Goal: Task Accomplishment & Management: Manage account settings

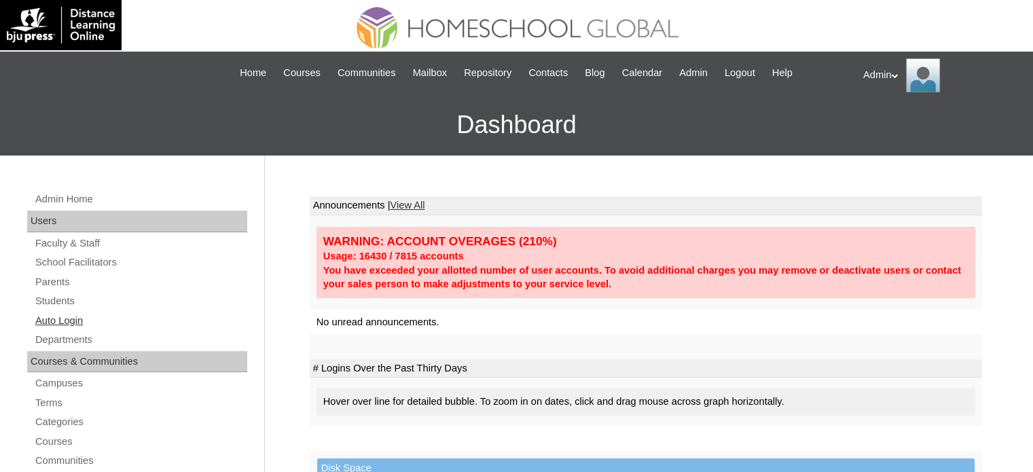
click at [62, 321] on link "Auto Login" at bounding box center [140, 320] width 213 height 17
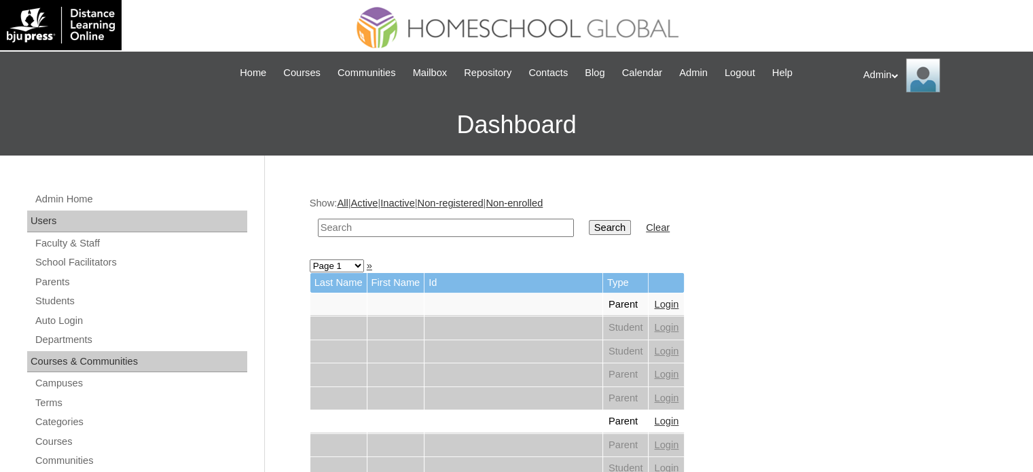
click at [426, 230] on input "text" at bounding box center [446, 228] width 256 height 18
type input "sollestre"
click at [589, 225] on input "Search" at bounding box center [610, 227] width 42 height 15
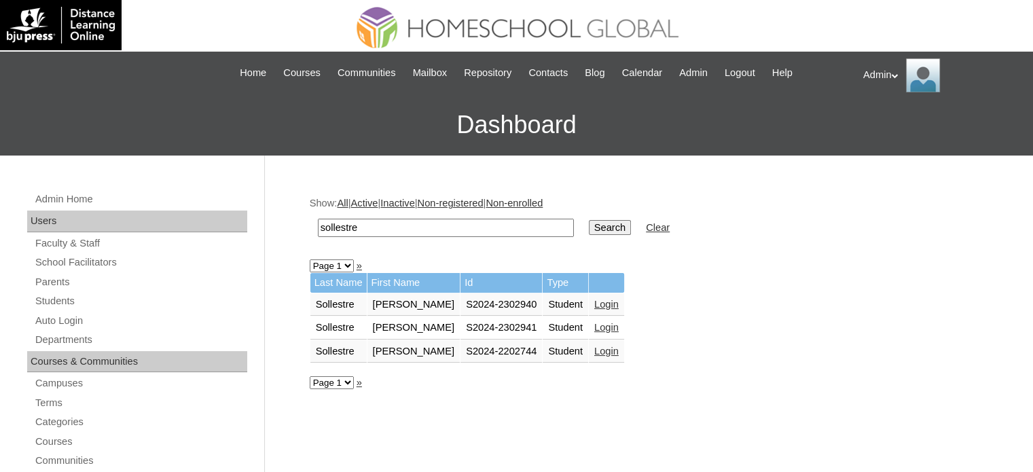
click at [602, 302] on link "Login" at bounding box center [606, 304] width 24 height 11
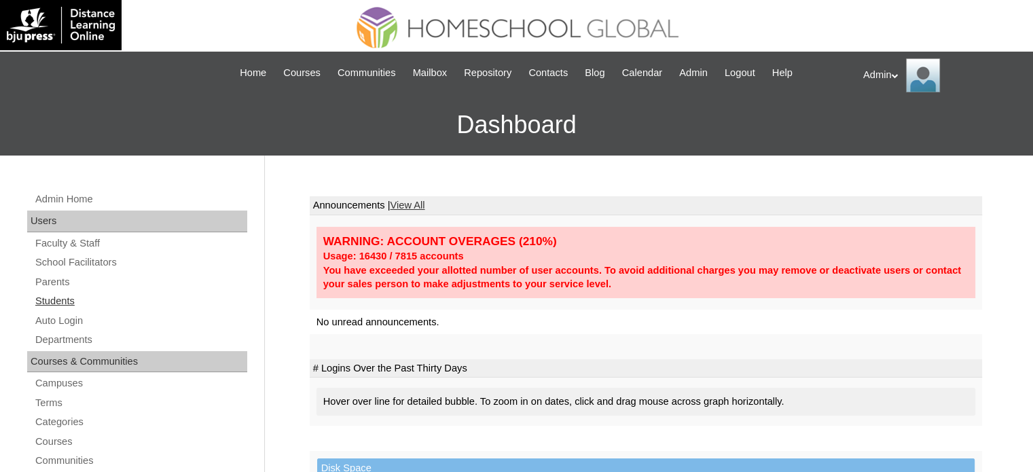
click at [63, 300] on link "Students" at bounding box center [140, 301] width 213 height 17
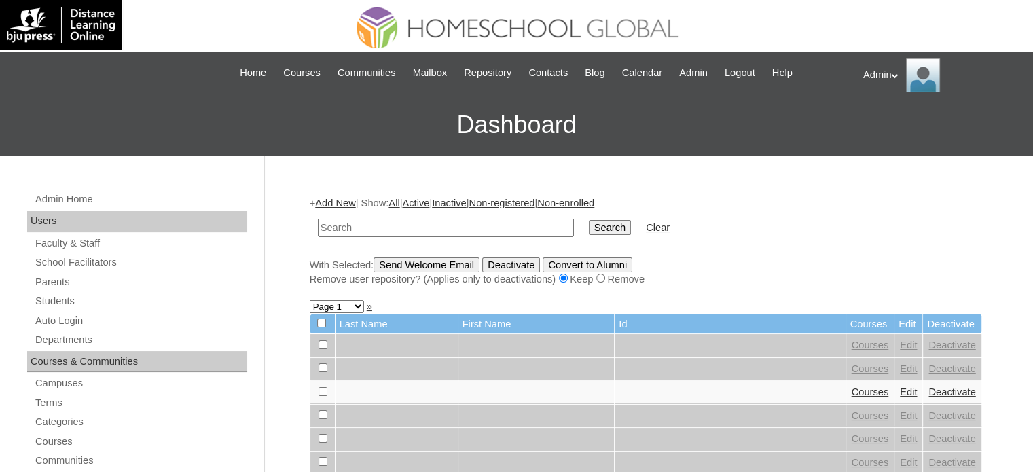
click at [410, 221] on input "text" at bounding box center [446, 228] width 256 height 18
type input "f"
click at [79, 324] on link "Auto Login" at bounding box center [140, 320] width 213 height 17
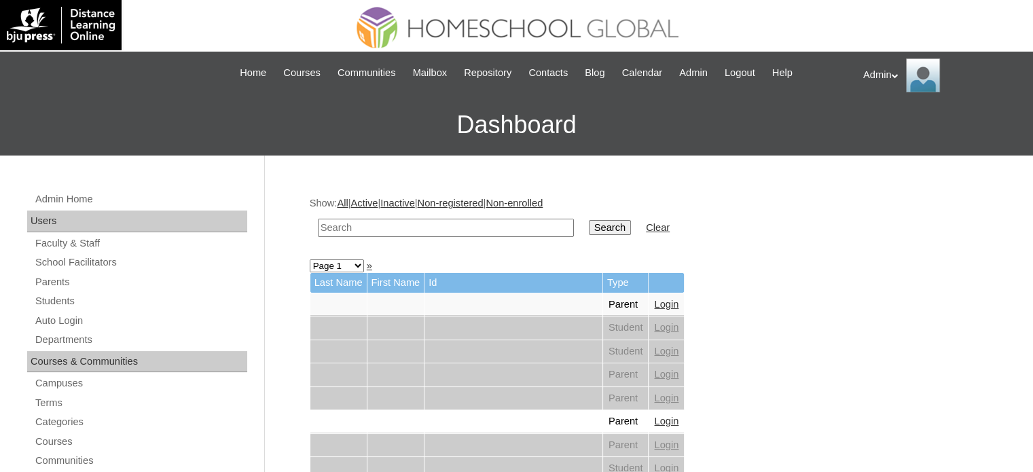
click at [367, 233] on input "text" at bounding box center [446, 228] width 256 height 18
type input "[PERSON_NAME]"
click at [589, 226] on input "Search" at bounding box center [610, 227] width 42 height 15
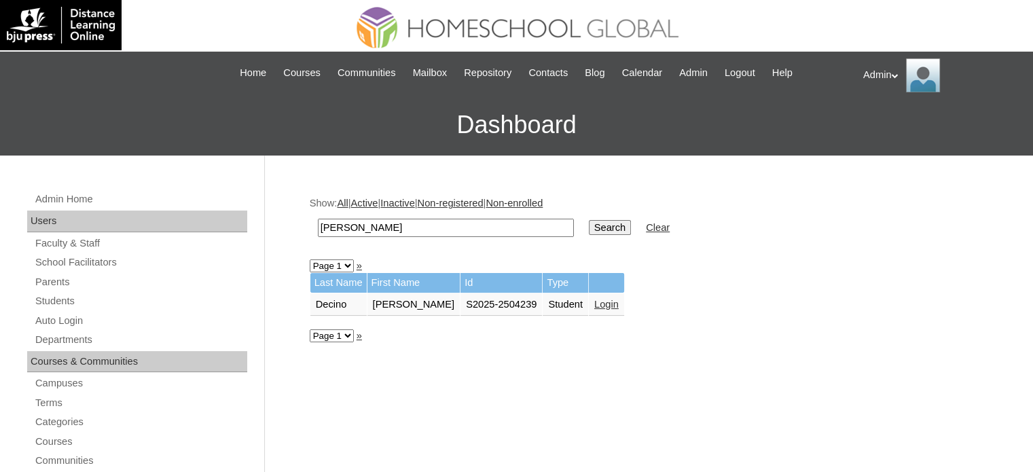
click at [603, 299] on link "Login" at bounding box center [606, 304] width 24 height 11
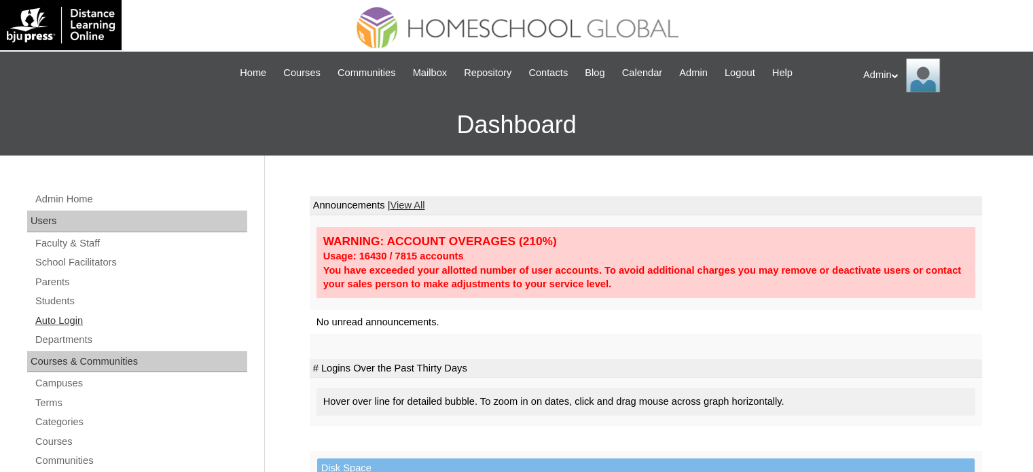
click at [48, 321] on link "Auto Login" at bounding box center [140, 320] width 213 height 17
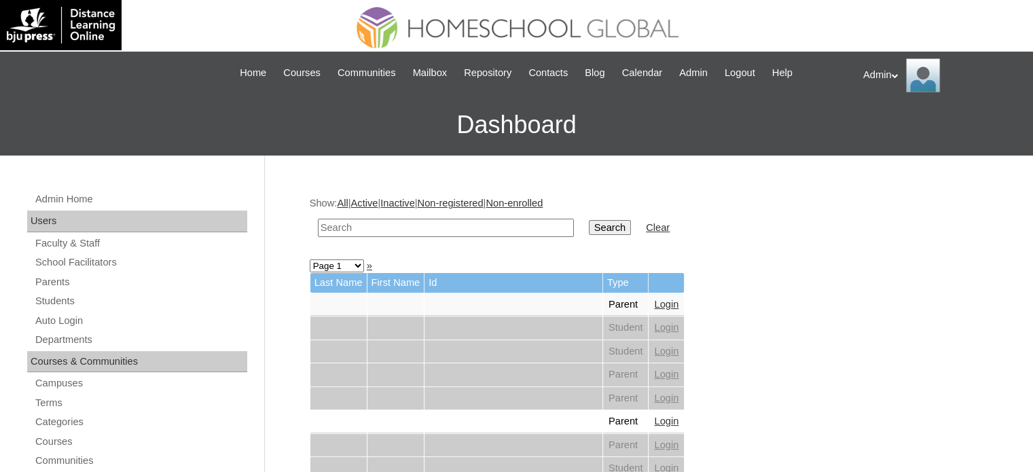
click at [403, 222] on input "text" at bounding box center [446, 228] width 256 height 18
click at [492, 228] on input "text" at bounding box center [446, 228] width 256 height 18
click at [745, 239] on form "Search Clear" at bounding box center [646, 228] width 672 height 35
click at [498, 230] on input "text" at bounding box center [446, 228] width 256 height 18
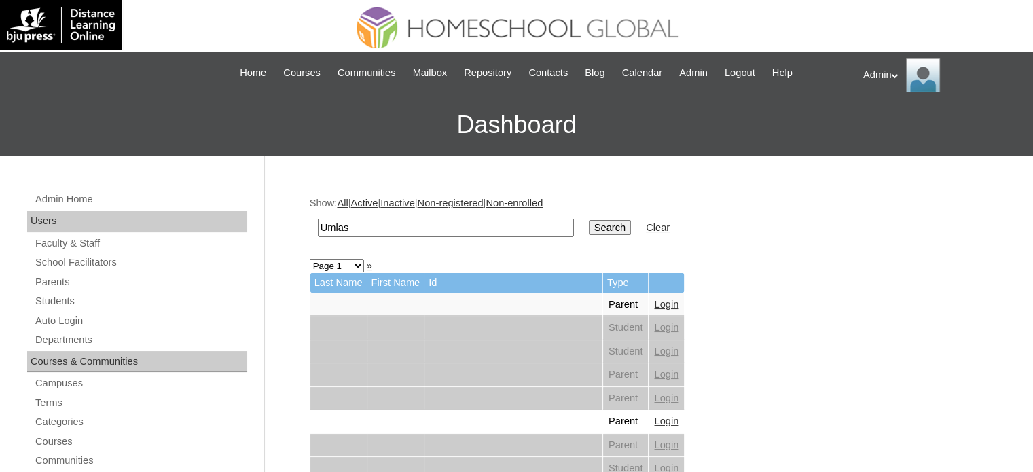
type input "Umlas"
click at [589, 232] on input "Search" at bounding box center [610, 227] width 42 height 15
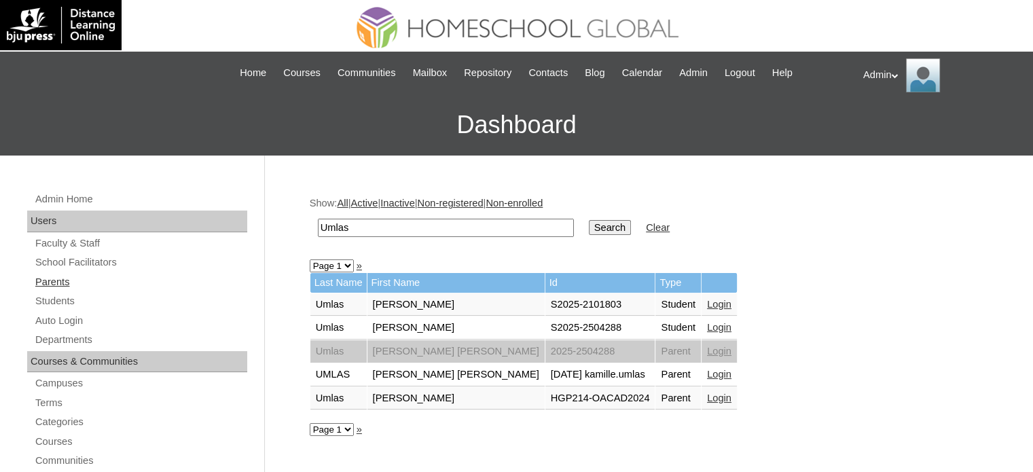
click at [66, 285] on link "Parents" at bounding box center [140, 282] width 213 height 17
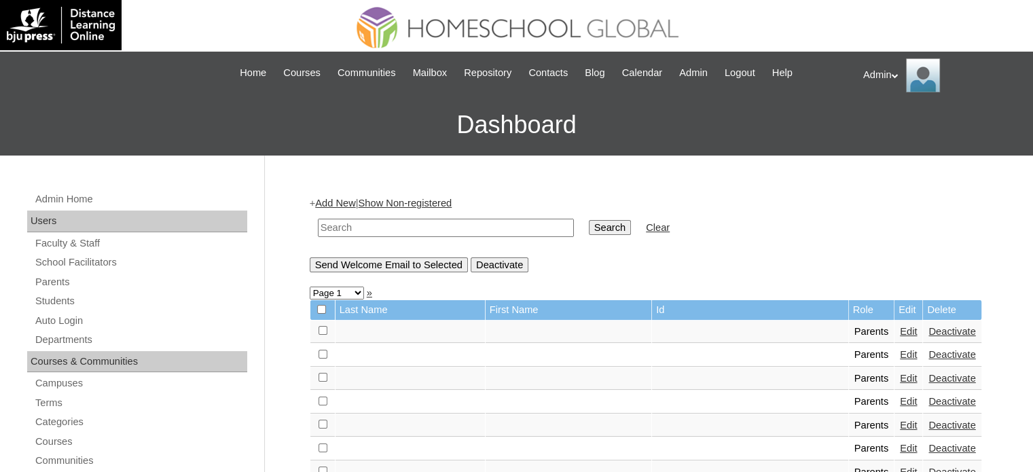
click at [378, 227] on input "text" at bounding box center [446, 228] width 256 height 18
type input "umlas"
click at [589, 221] on input "Search" at bounding box center [610, 227] width 42 height 15
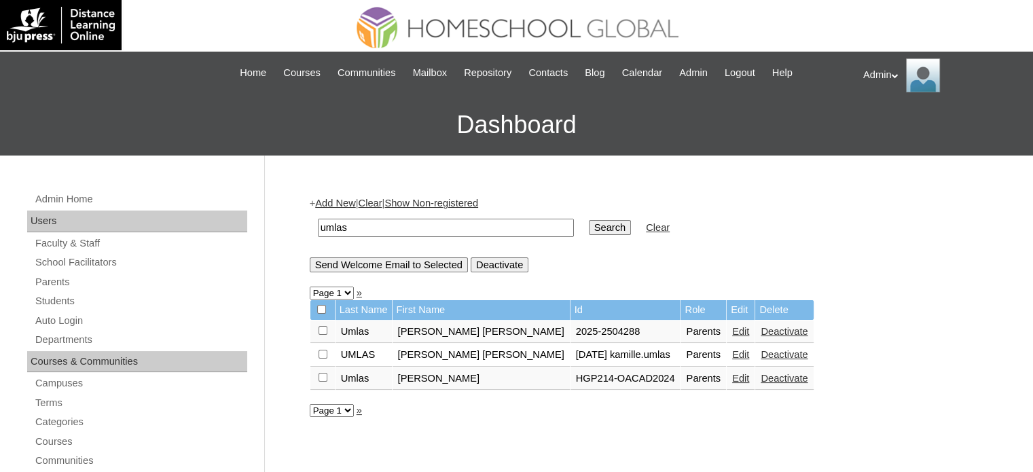
click at [732, 331] on link "Edit" at bounding box center [740, 331] width 17 height 11
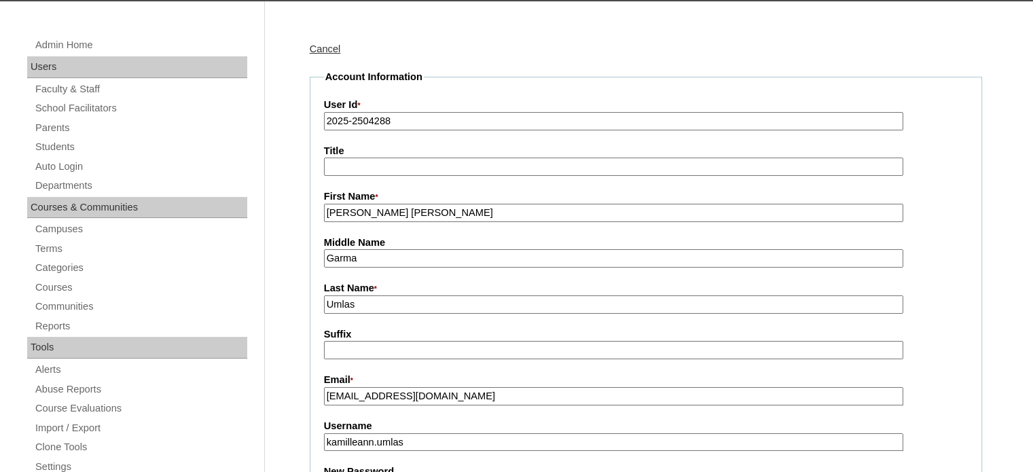
scroll to position [155, 0]
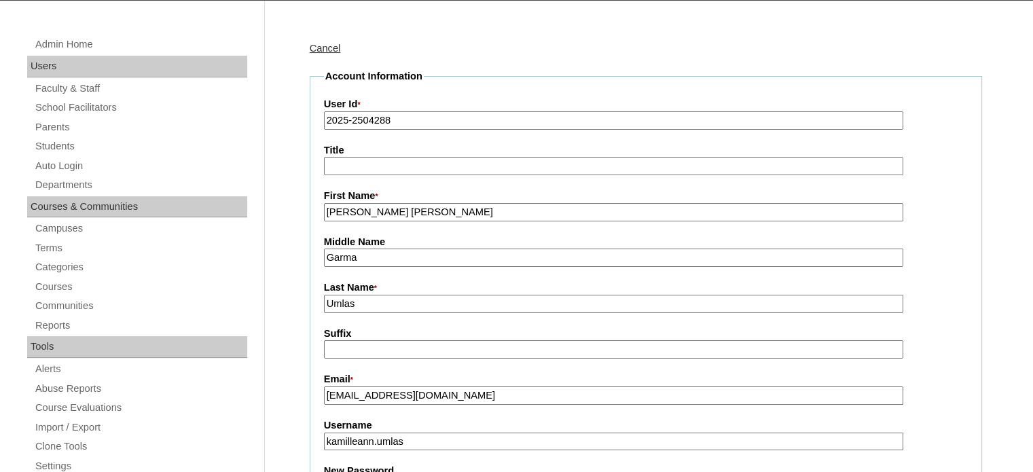
click at [331, 257] on input "Garma" at bounding box center [613, 258] width 579 height 18
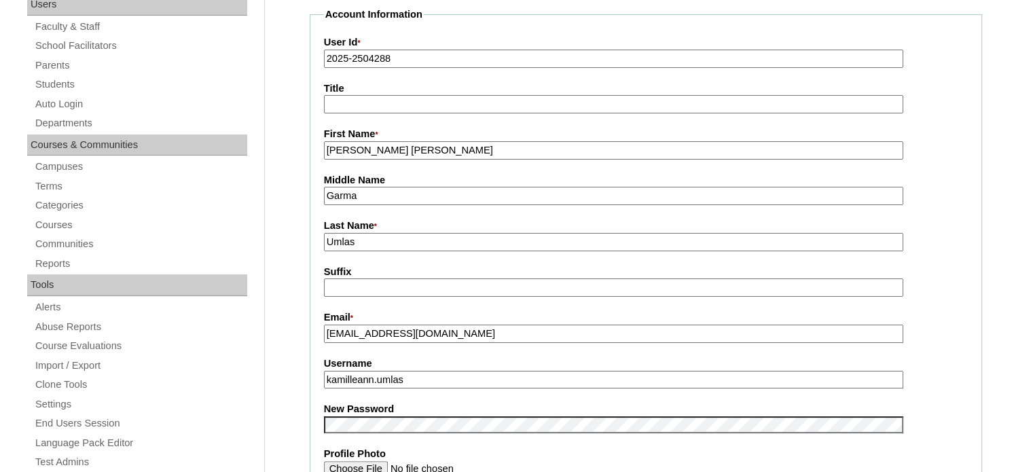
scroll to position [257, 0]
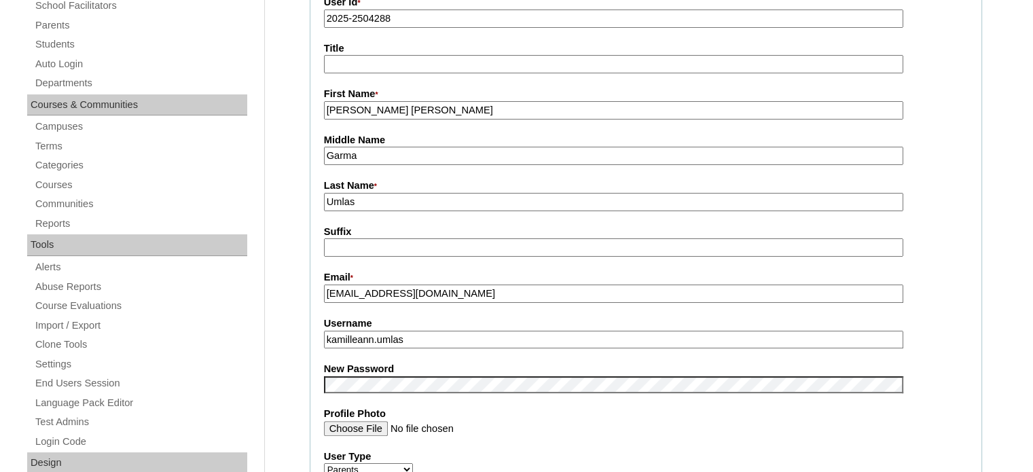
type input "Garma"
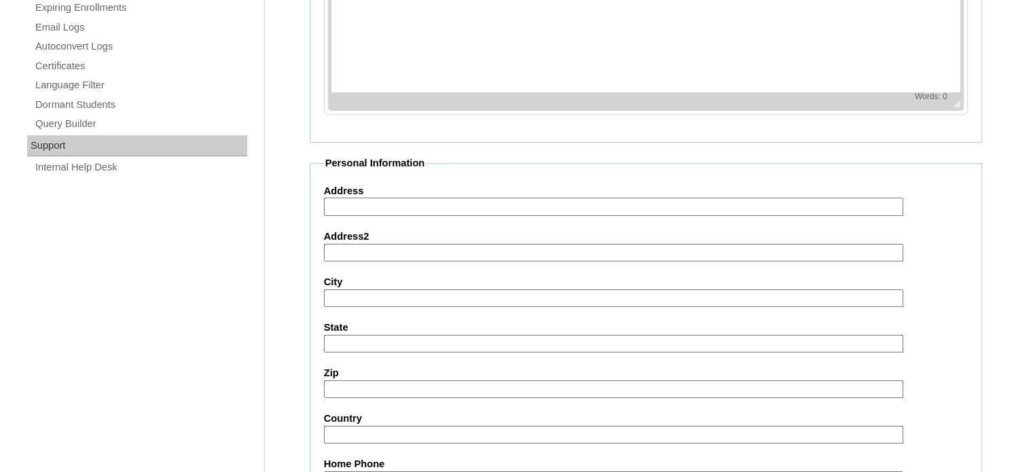
scroll to position [1299, 0]
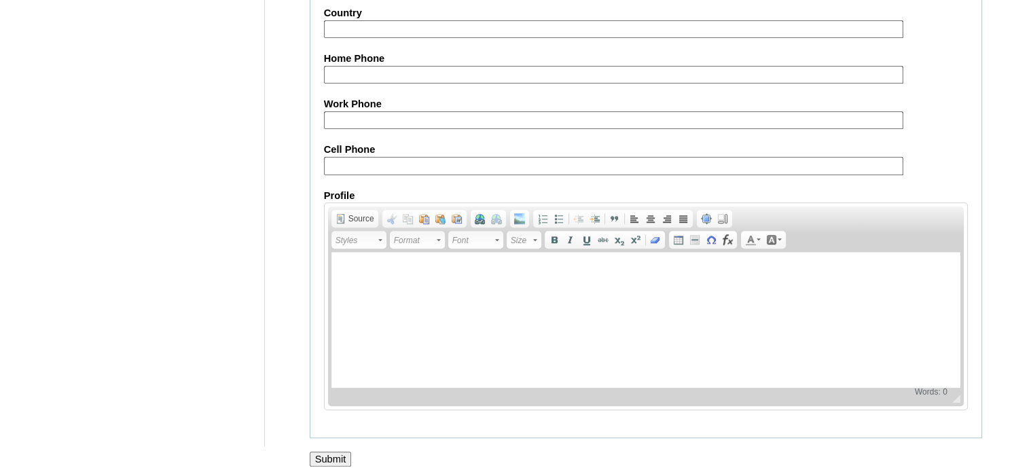
click at [340, 452] on input "Submit" at bounding box center [331, 459] width 42 height 15
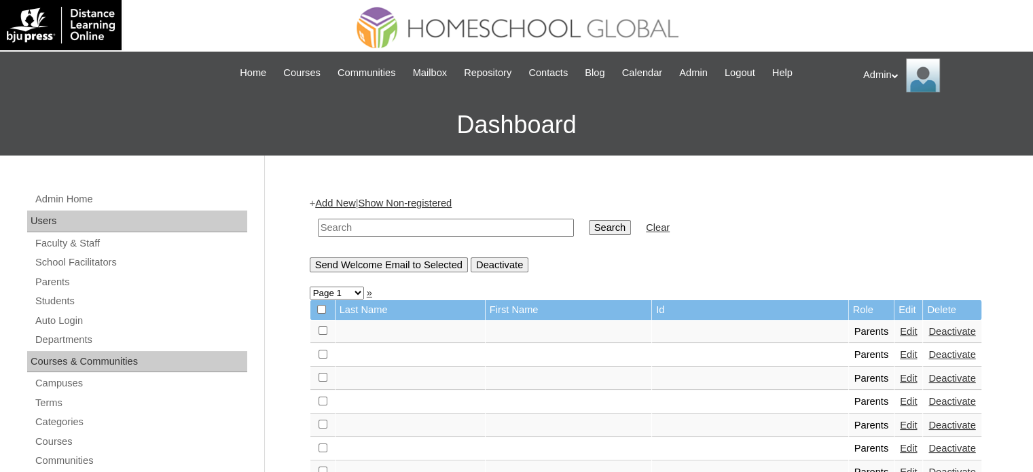
click at [451, 227] on input "text" at bounding box center [446, 228] width 256 height 18
type input "Garma"
click at [589, 230] on input "Search" at bounding box center [610, 227] width 42 height 15
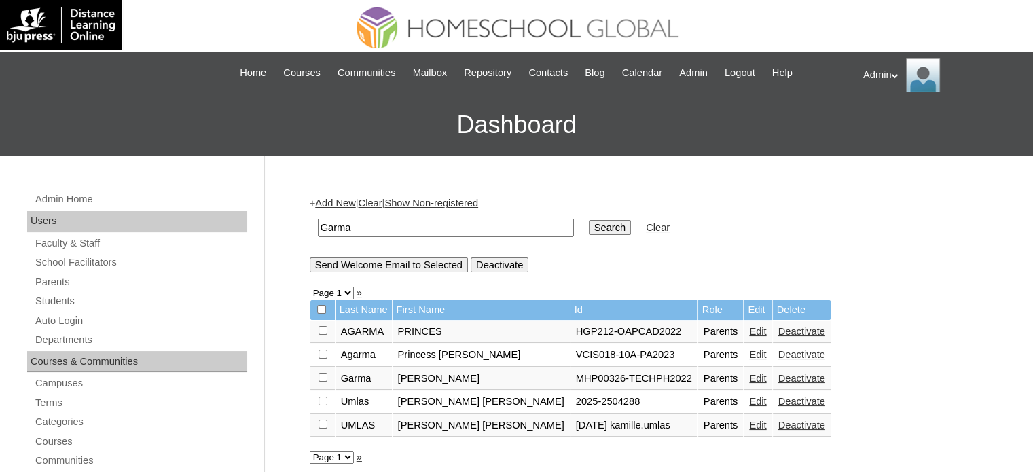
click at [749, 401] on link "Edit" at bounding box center [757, 401] width 17 height 11
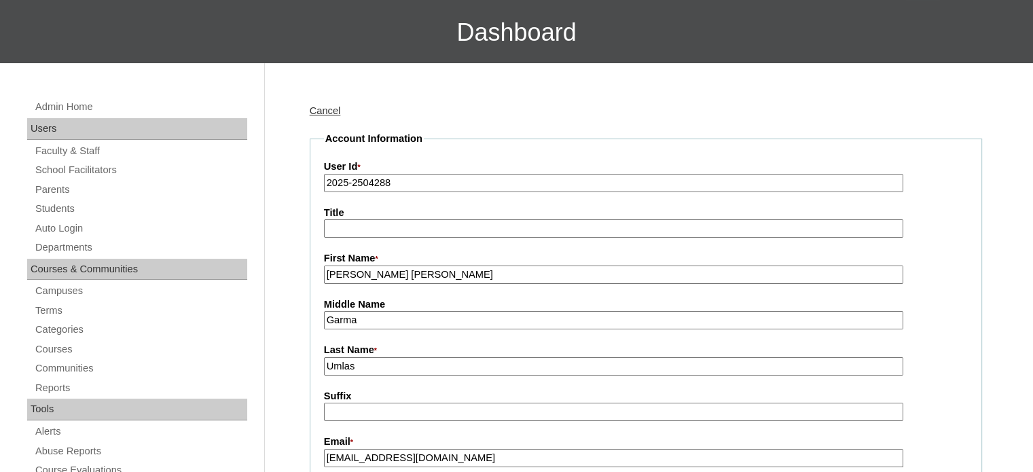
scroll to position [217, 0]
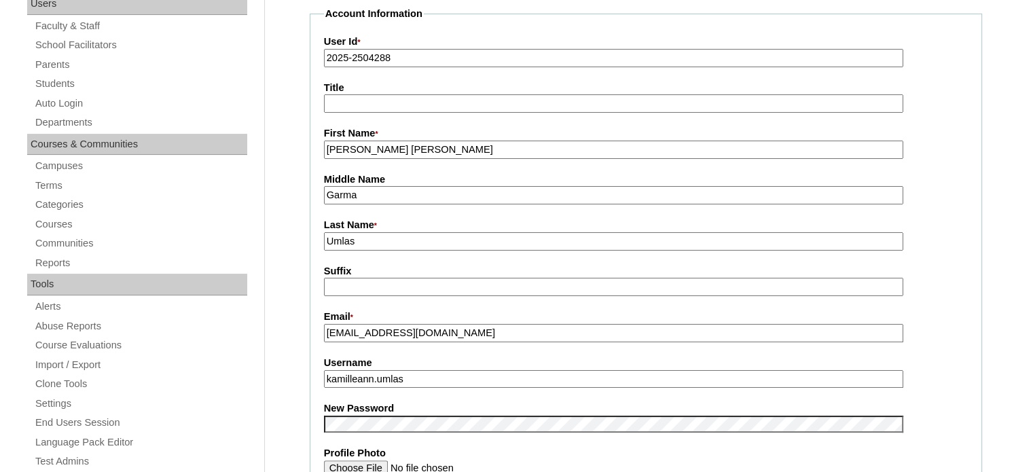
drag, startPoint x: 469, startPoint y: 331, endPoint x: 303, endPoint y: 338, distance: 165.9
click at [435, 374] on input "kamilleann.umlas" at bounding box center [613, 379] width 579 height 18
drag, startPoint x: 435, startPoint y: 374, endPoint x: 318, endPoint y: 382, distance: 117.8
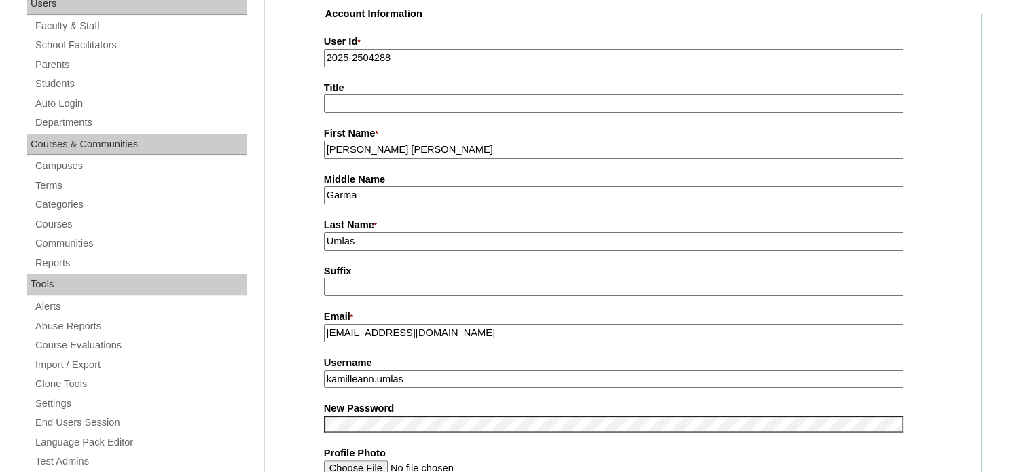
click at [318, 382] on fieldset "Account Information User Id * 2025-2504288 Title First Name * Kamille Anne Midd…" at bounding box center [646, 413] width 672 height 812
click at [435, 374] on input "kamilleann.umlas" at bounding box center [613, 379] width 579 height 18
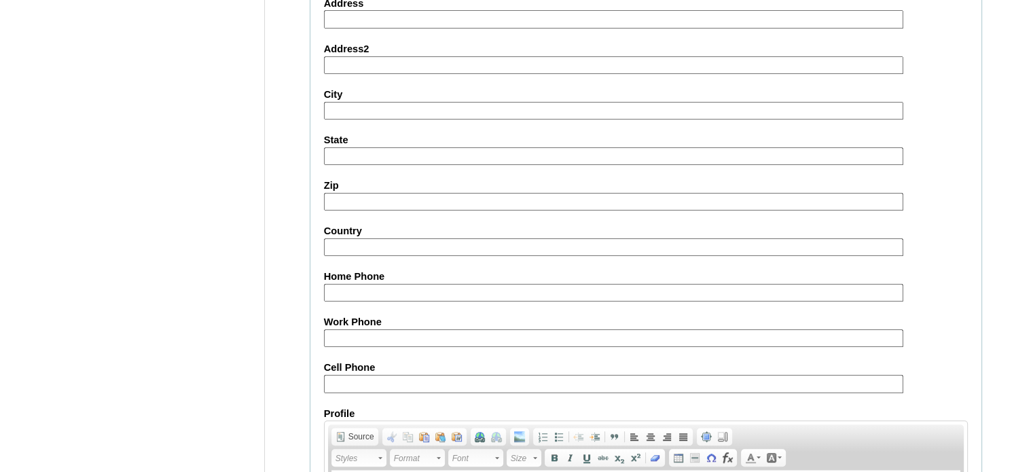
scroll to position [1299, 0]
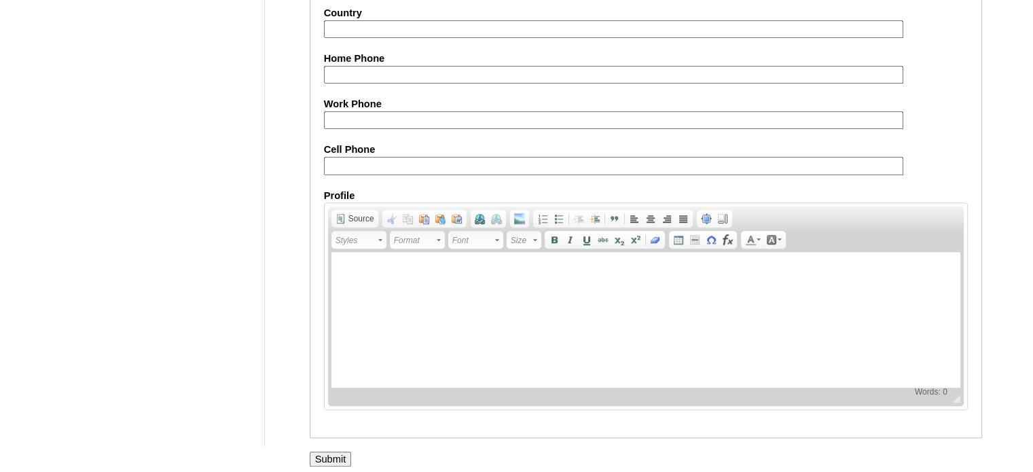
drag, startPoint x: 323, startPoint y: 461, endPoint x: 330, endPoint y: 451, distance: 11.7
click at [330, 452] on input "Submit" at bounding box center [331, 459] width 42 height 15
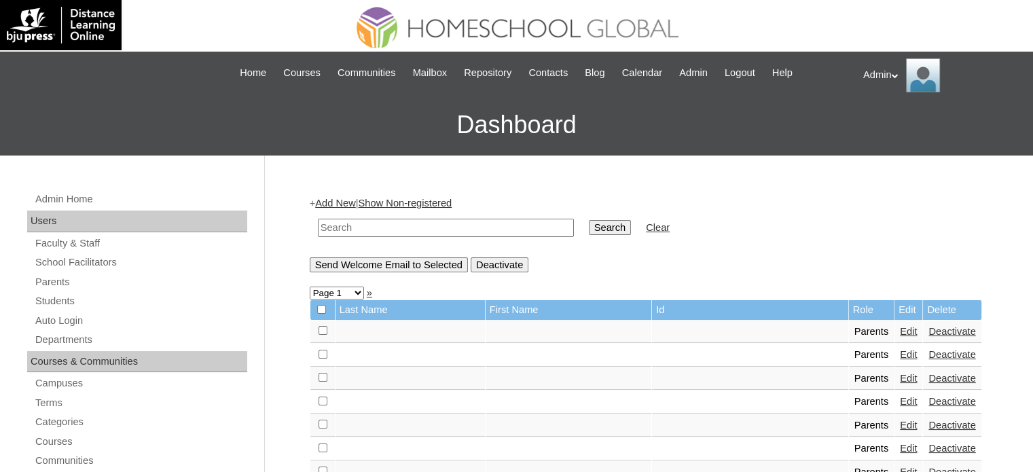
click at [424, 226] on input "text" at bounding box center [446, 228] width 256 height 18
type input "Umlas"
click at [589, 233] on input "Search" at bounding box center [610, 227] width 42 height 15
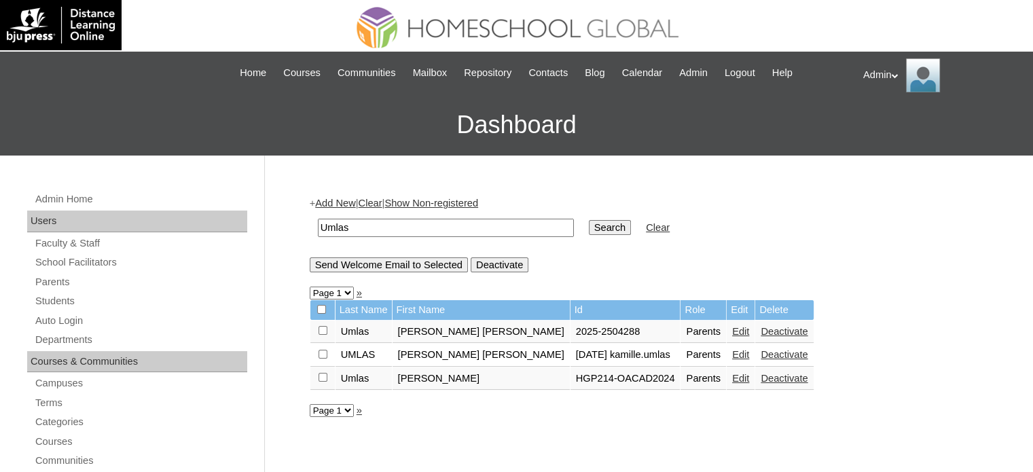
click at [761, 358] on link "Deactivate" at bounding box center [784, 354] width 47 height 11
click at [62, 319] on link "Auto Login" at bounding box center [140, 320] width 213 height 17
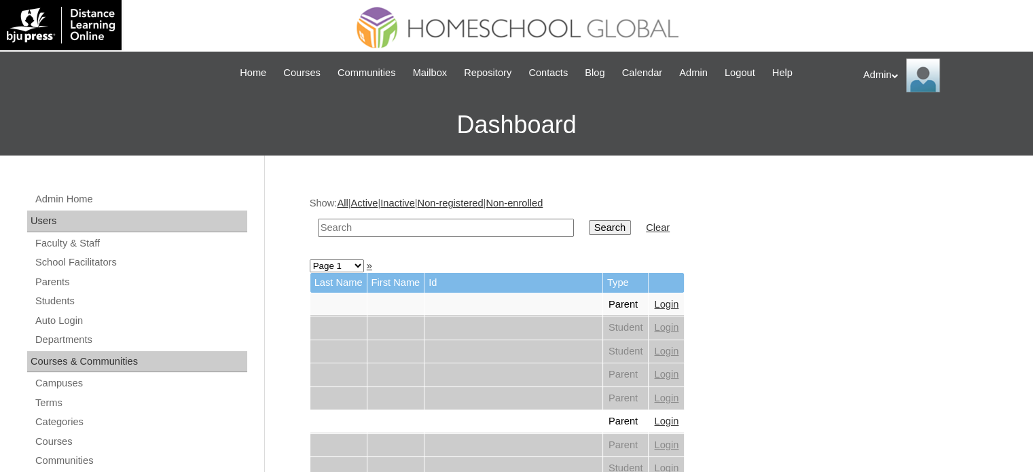
click at [350, 229] on input "text" at bounding box center [446, 228] width 256 height 18
type input "Umlas"
click at [589, 226] on input "Search" at bounding box center [610, 227] width 42 height 15
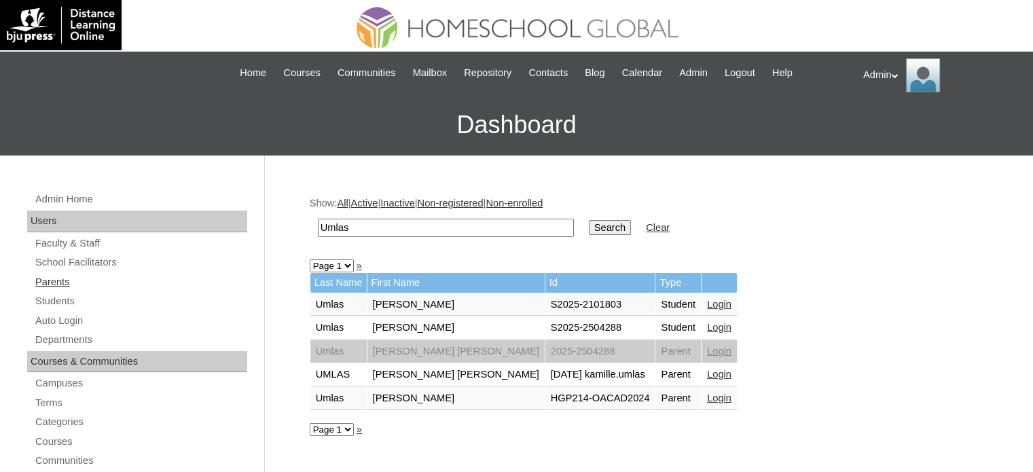
click at [61, 279] on link "Parents" at bounding box center [140, 282] width 213 height 17
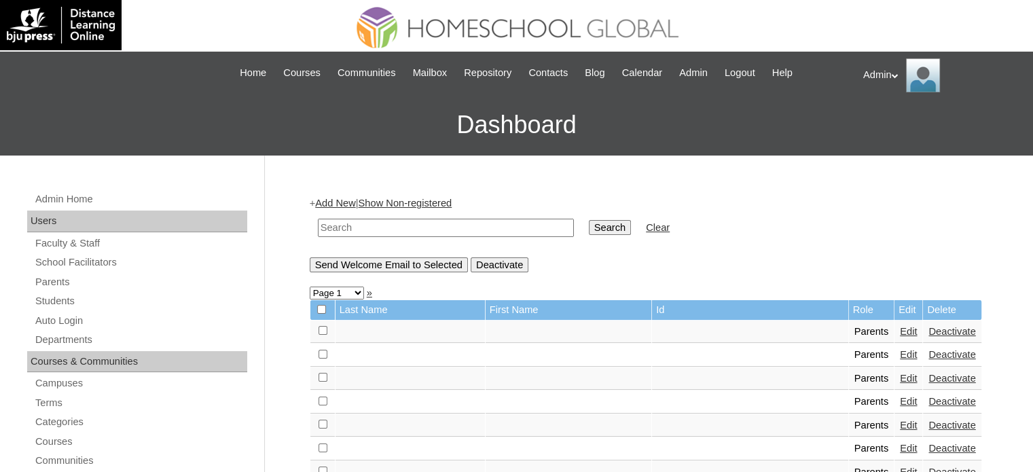
click at [393, 226] on input "text" at bounding box center [446, 228] width 256 height 18
type input "Umlas"
click at [589, 223] on input "Search" at bounding box center [610, 227] width 42 height 15
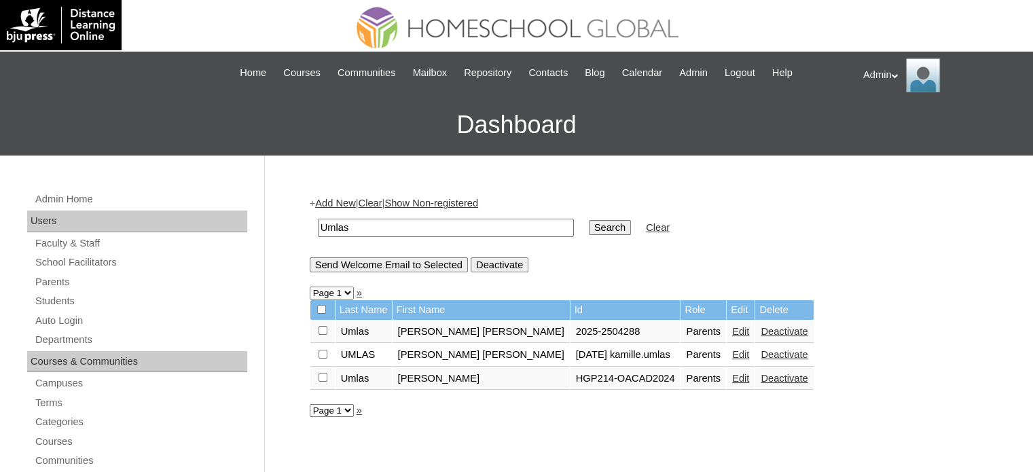
click at [732, 329] on link "Edit" at bounding box center [740, 331] width 17 height 11
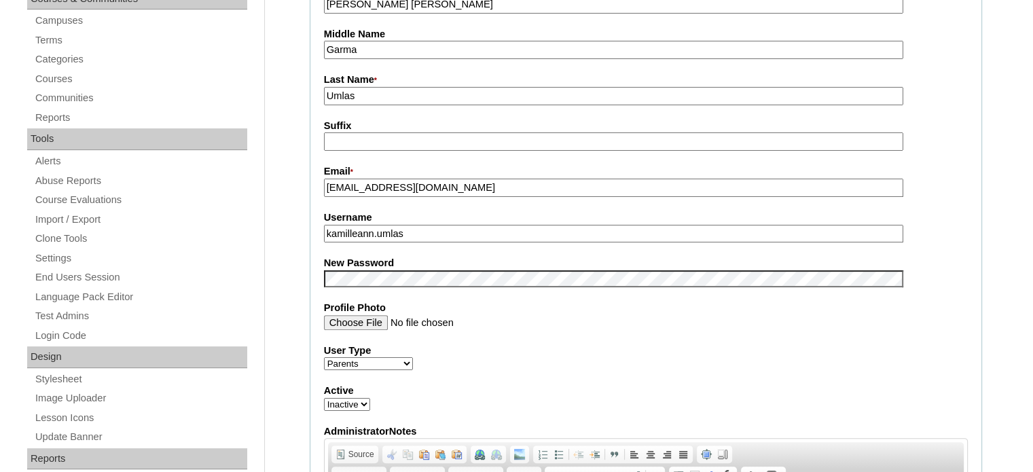
scroll to position [363, 0]
click at [351, 403] on select "Active Inactive" at bounding box center [347, 403] width 46 height 13
select select "1"
click at [324, 397] on select "Active Inactive" at bounding box center [347, 403] width 46 height 13
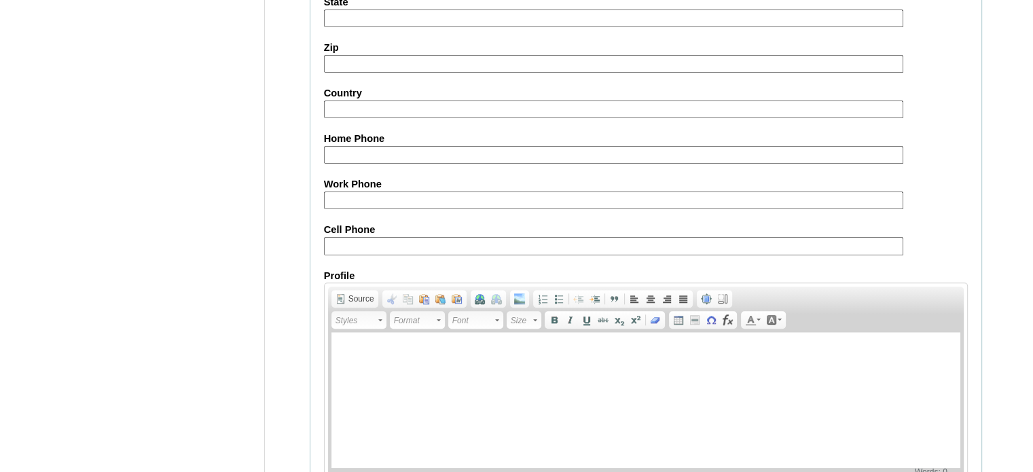
scroll to position [1299, 0]
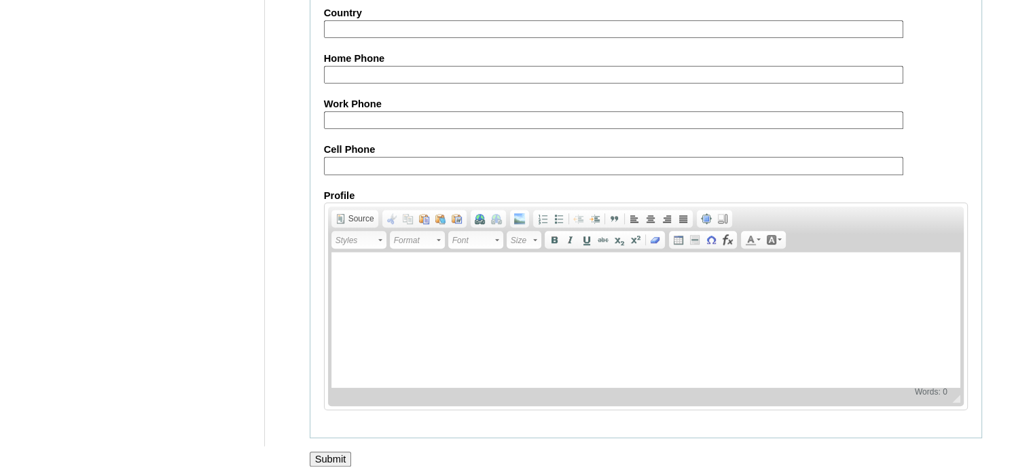
click at [336, 452] on input "Submit" at bounding box center [331, 459] width 42 height 15
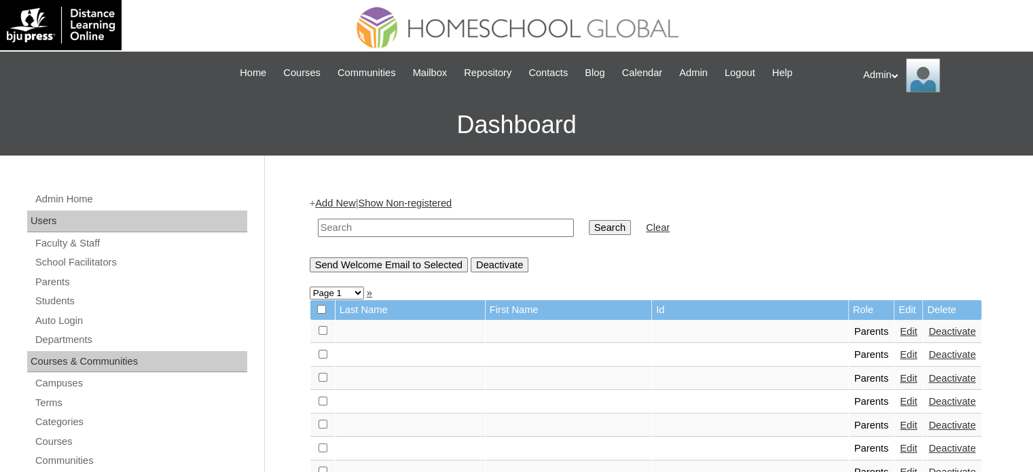
click at [395, 230] on input "text" at bounding box center [446, 228] width 256 height 18
click at [90, 300] on link "Students" at bounding box center [140, 301] width 213 height 17
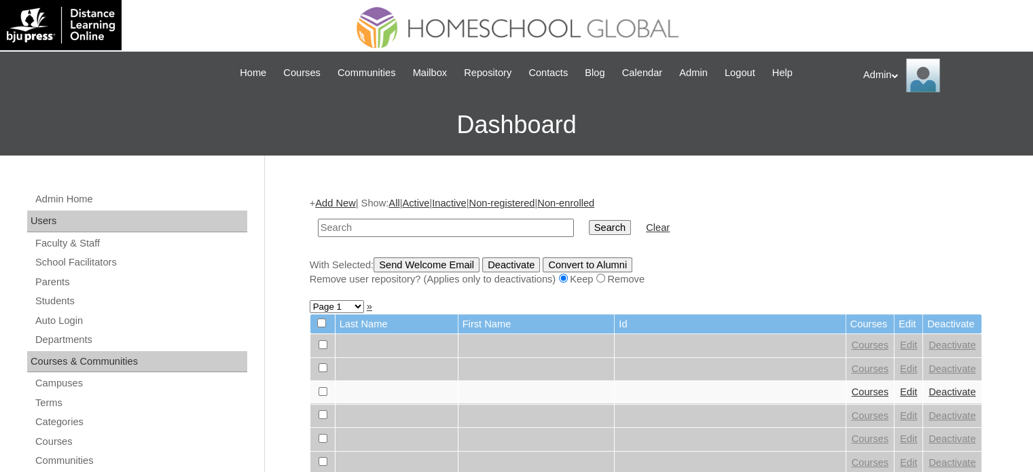
drag, startPoint x: 0, startPoint y: 0, endPoint x: 384, endPoint y: 227, distance: 446.4
click at [384, 227] on input "text" at bounding box center [446, 228] width 256 height 18
type input "Umlas"
click at [589, 223] on input "Search" at bounding box center [610, 227] width 42 height 15
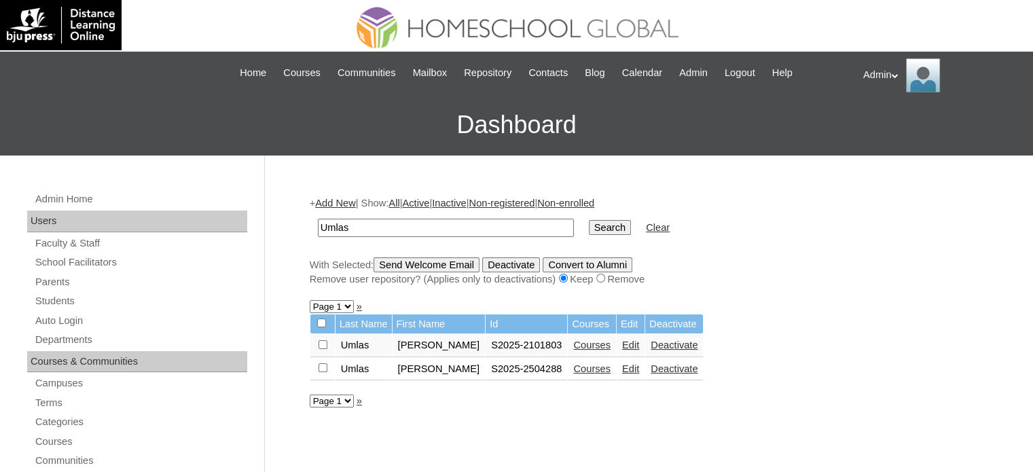
click at [626, 340] on link "Edit" at bounding box center [630, 345] width 17 height 11
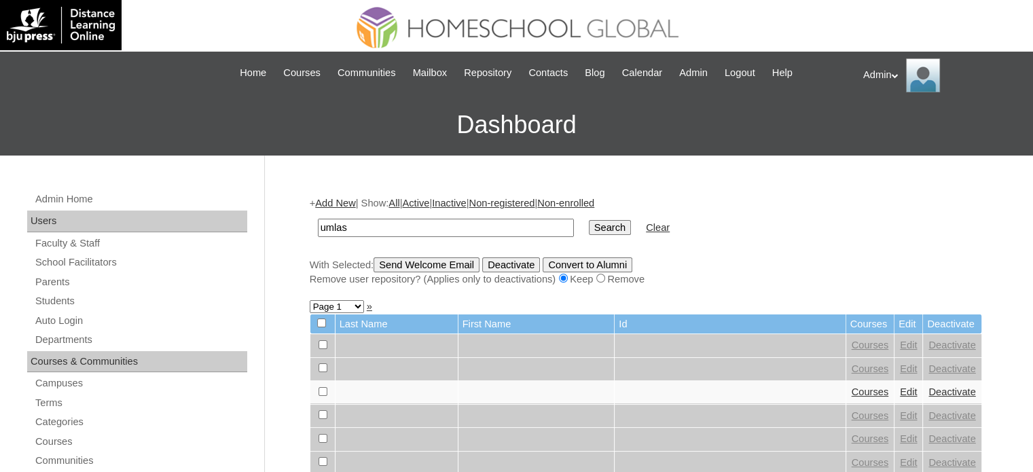
type input "Umlas"
click at [589, 228] on input "Search" at bounding box center [610, 227] width 42 height 15
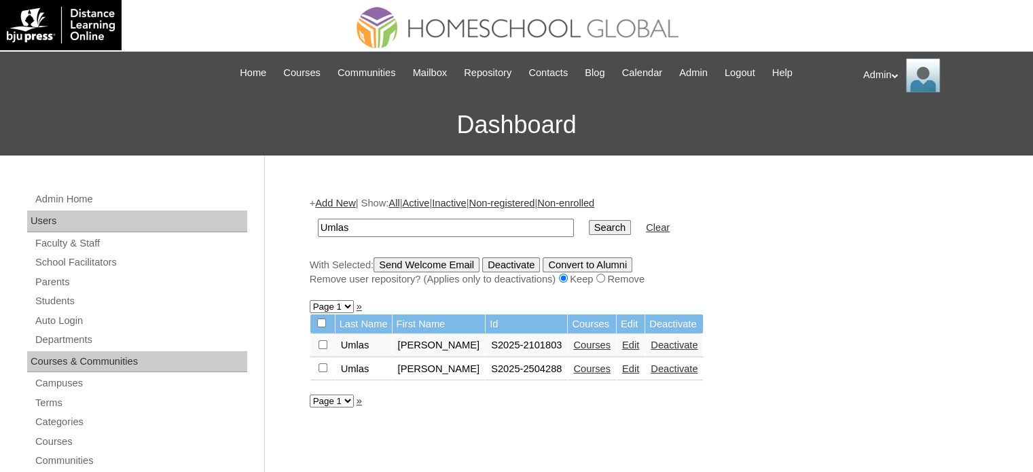
click at [622, 364] on link "Edit" at bounding box center [630, 368] width 17 height 11
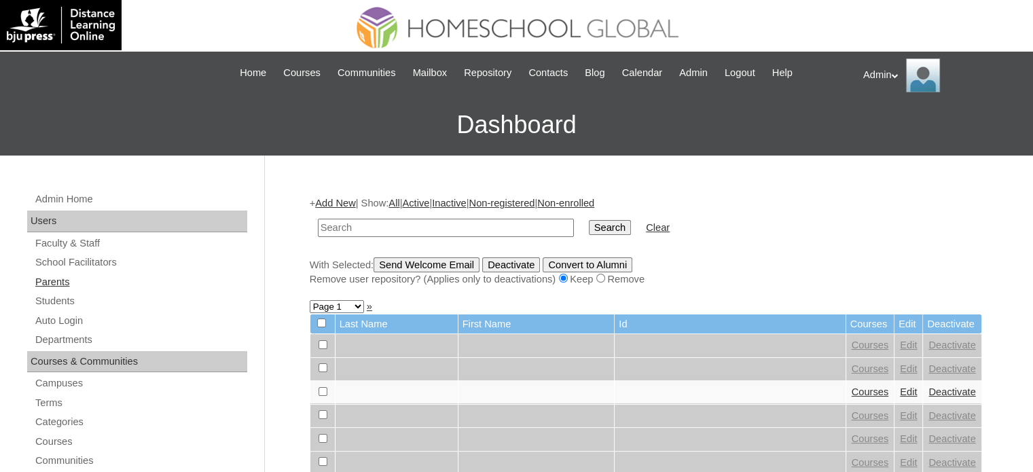
click at [60, 279] on link "Parents" at bounding box center [140, 282] width 213 height 17
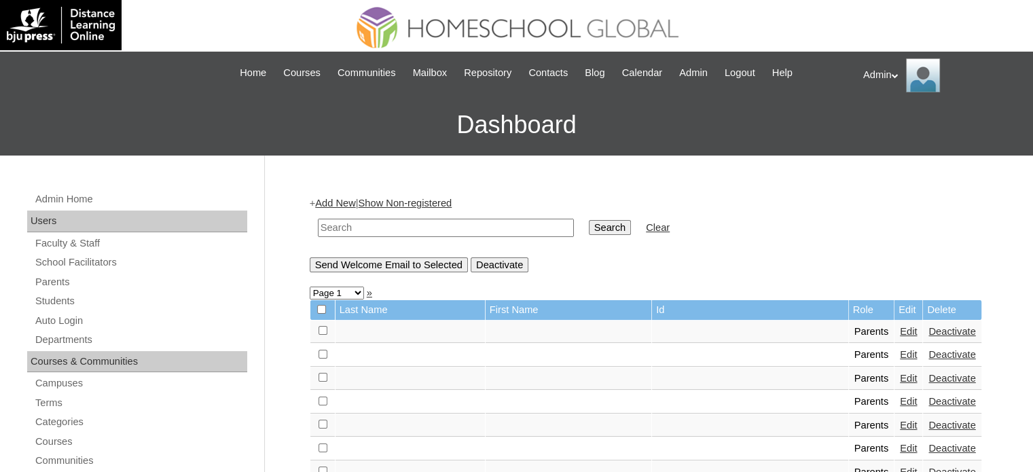
click at [442, 224] on input "text" at bounding box center [446, 228] width 256 height 18
type input "Umlas"
click at [589, 230] on input "Search" at bounding box center [610, 227] width 42 height 15
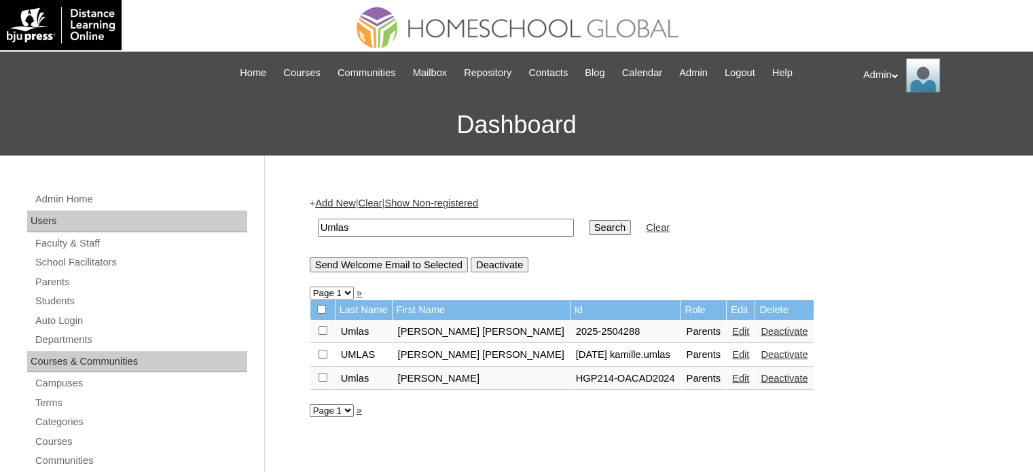
click at [761, 358] on link "Deactivate" at bounding box center [784, 354] width 47 height 11
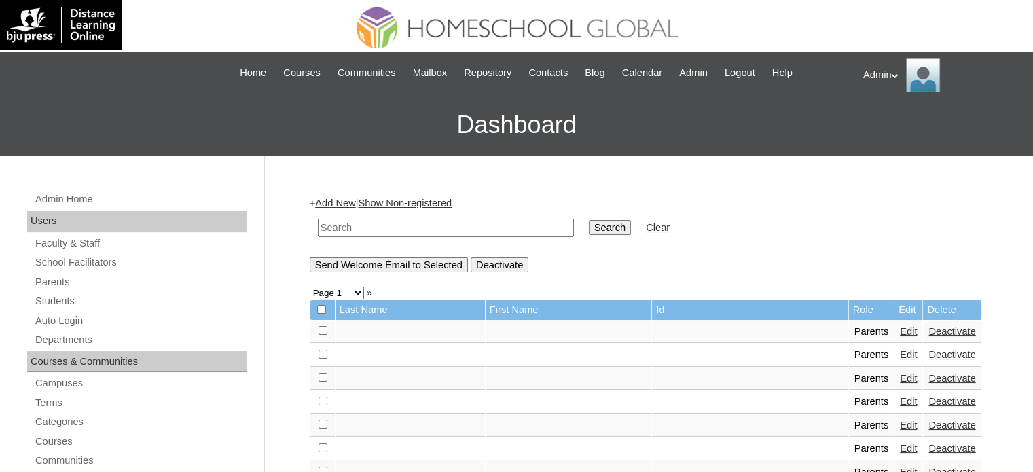
click at [409, 226] on input "text" at bounding box center [446, 228] width 256 height 18
type input "Umlas"
click at [589, 232] on input "Search" at bounding box center [610, 227] width 42 height 15
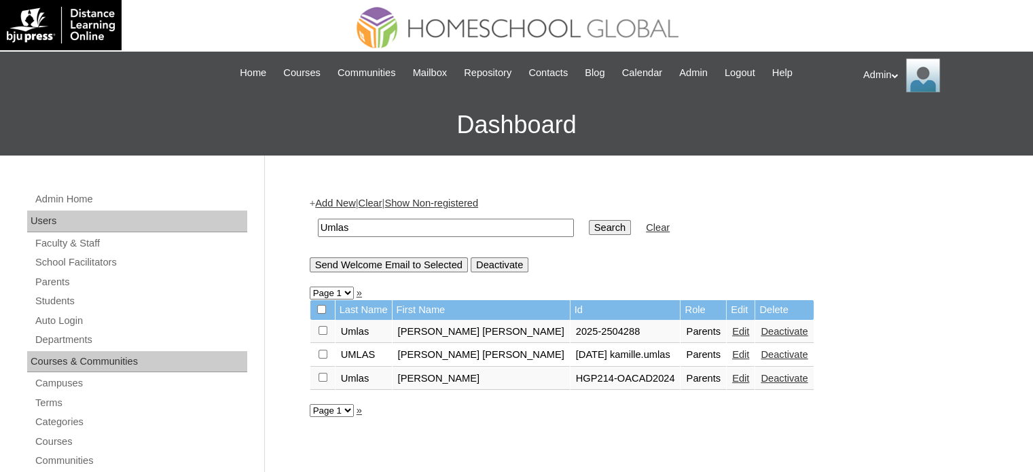
click at [732, 330] on link "Edit" at bounding box center [740, 331] width 17 height 11
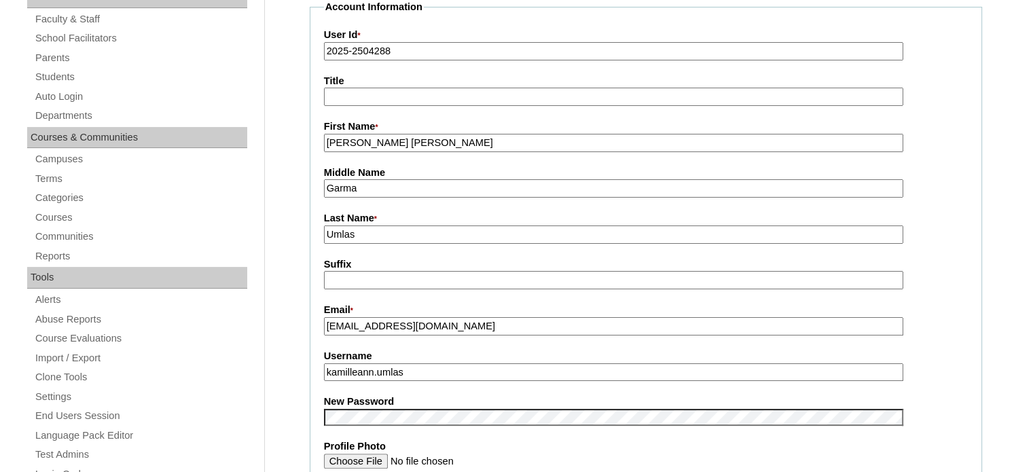
scroll to position [225, 0]
drag, startPoint x: 425, startPoint y: 374, endPoint x: 315, endPoint y: 367, distance: 110.3
click at [315, 367] on fieldset "Account Information User Id * 2025-2504288 Title First Name * [PERSON_NAME] [PE…" at bounding box center [646, 405] width 672 height 812
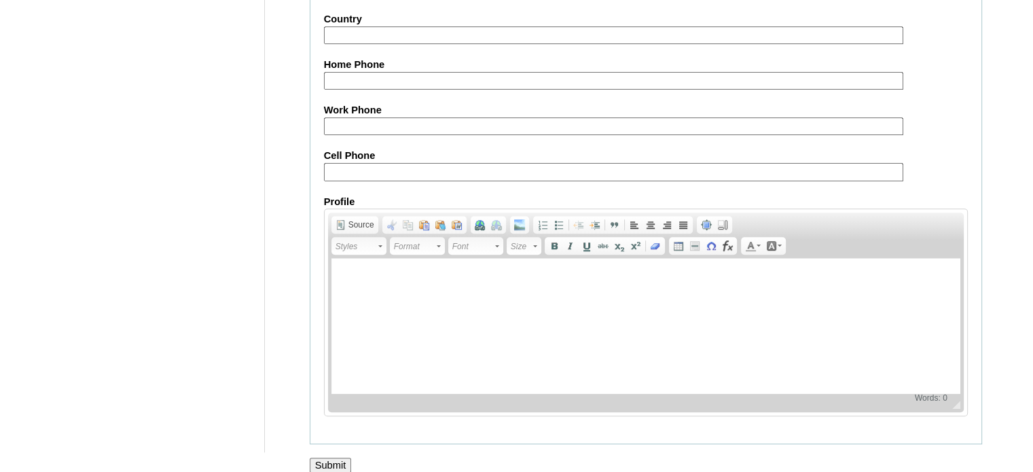
scroll to position [1299, 0]
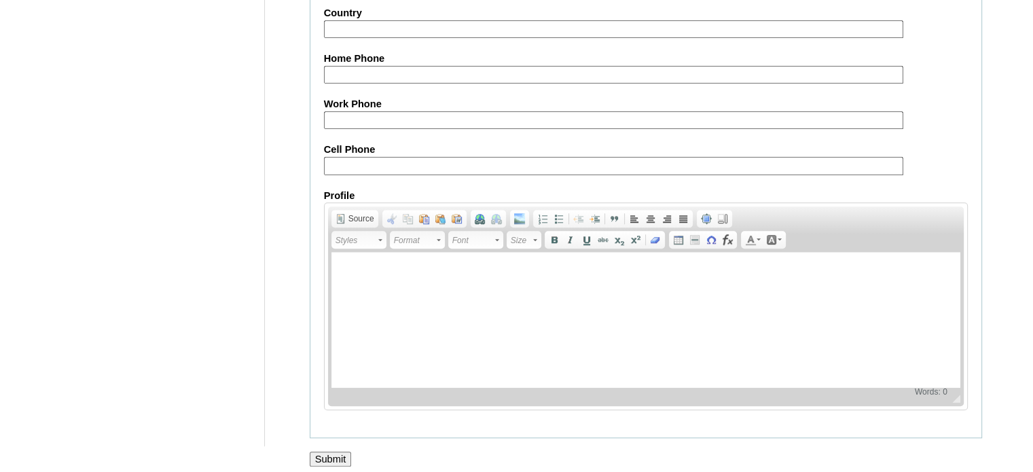
click at [322, 457] on input "Submit" at bounding box center [331, 459] width 42 height 15
